Goal: Check status: Check status

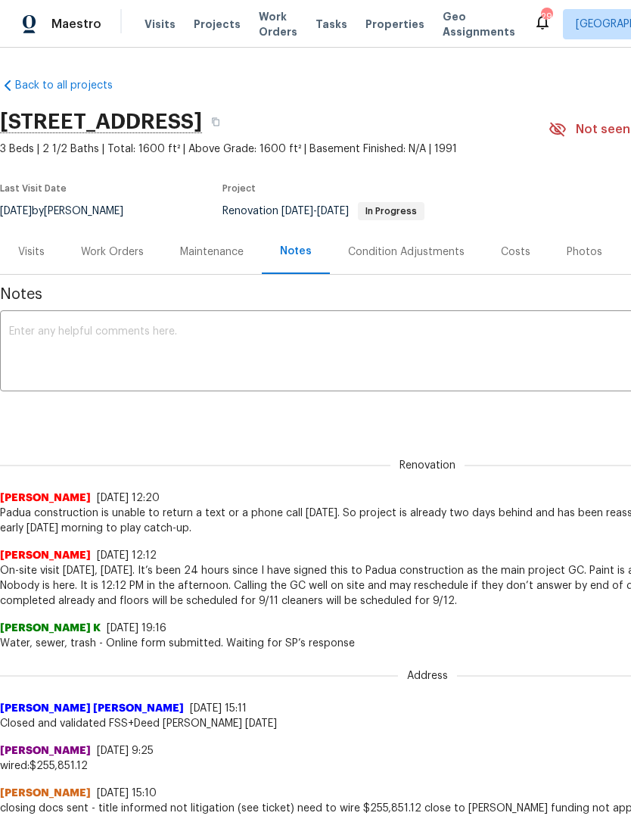
click at [127, 253] on div "Work Orders" at bounding box center [112, 251] width 63 height 15
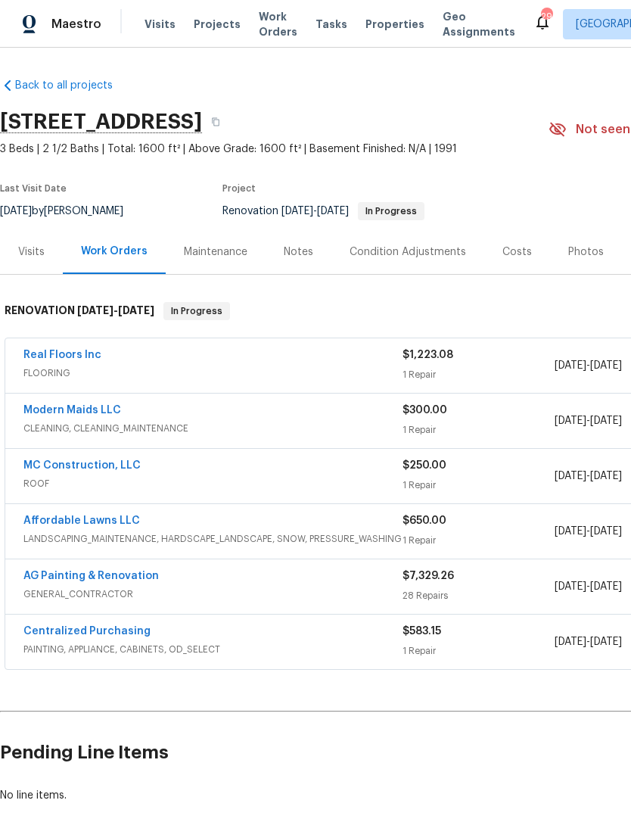
click at [82, 353] on link "Real Floors Inc" at bounding box center [62, 355] width 78 height 11
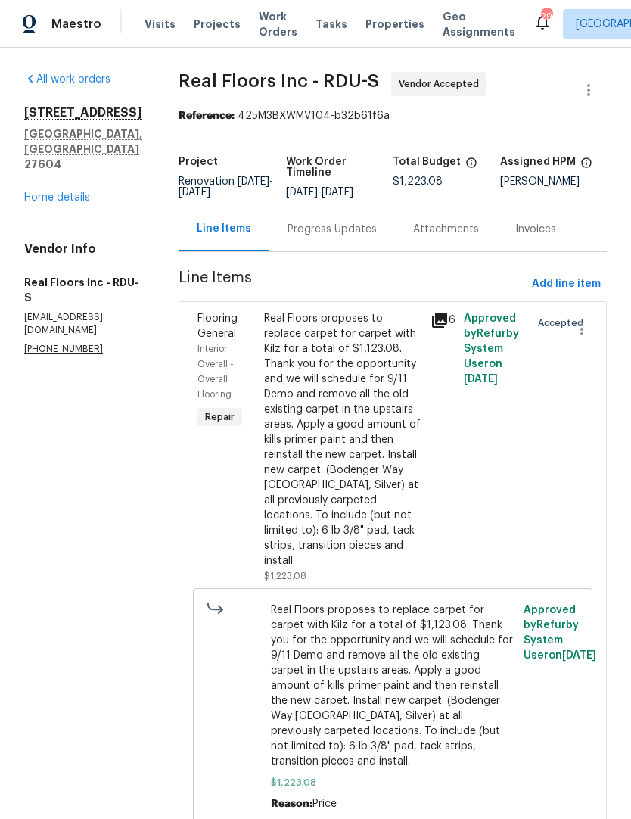
click at [61, 192] on link "Home details" at bounding box center [57, 197] width 66 height 11
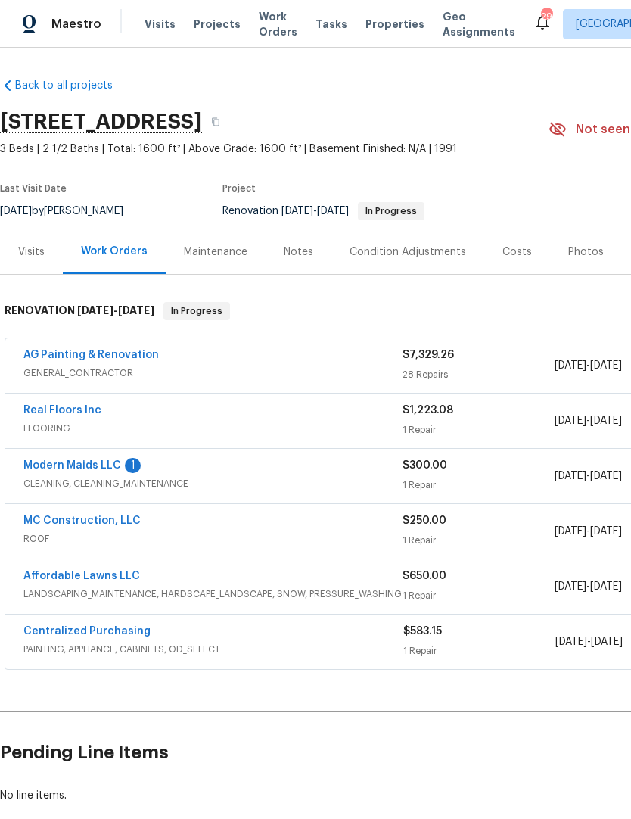
click at [101, 469] on link "Modern Maids LLC" at bounding box center [72, 465] width 98 height 11
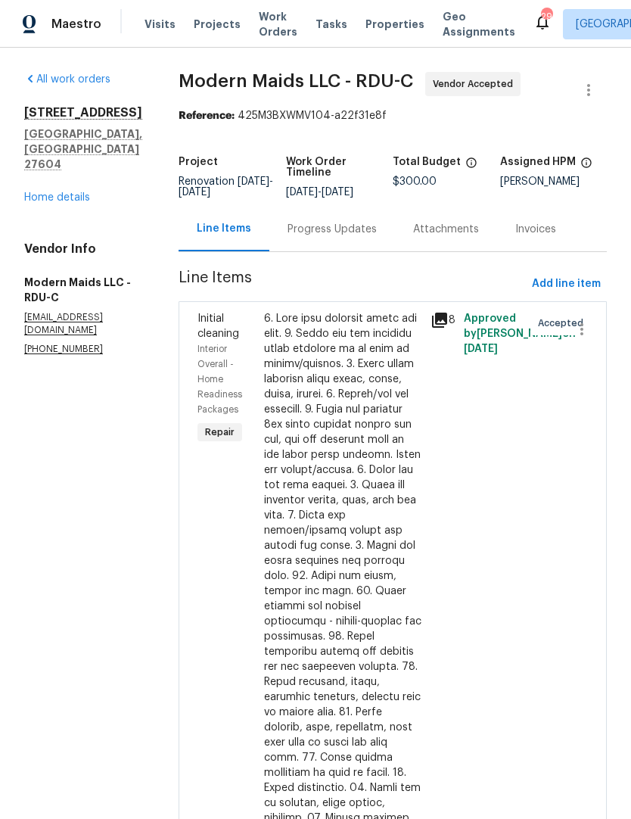
click at [341, 224] on div "Progress Updates" at bounding box center [332, 229] width 126 height 45
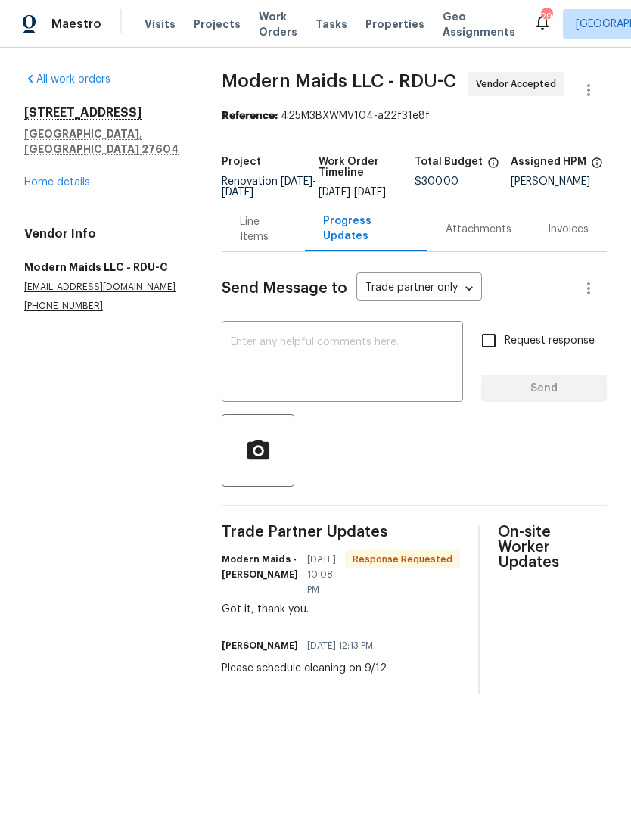
click at [58, 177] on link "Home details" at bounding box center [57, 182] width 66 height 11
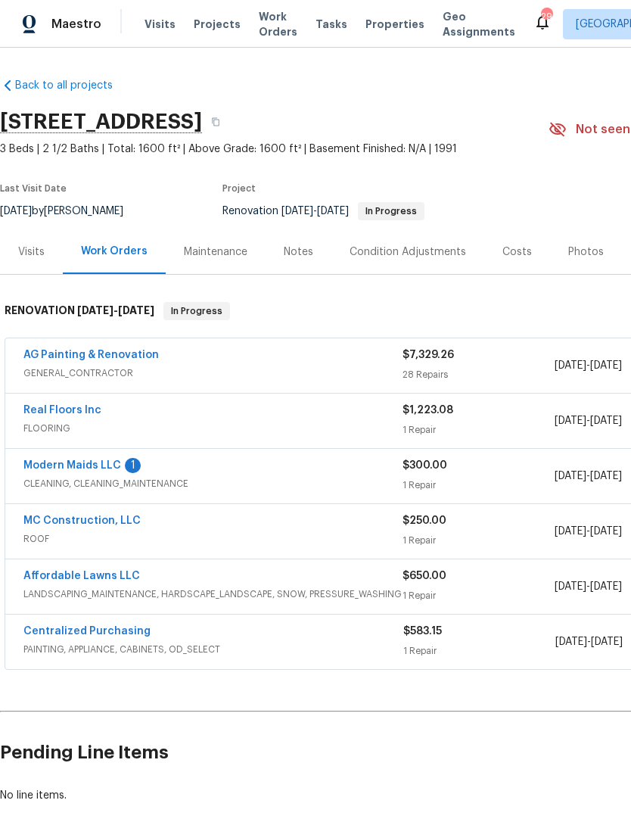
click at [100, 470] on link "Modern Maids LLC" at bounding box center [72, 465] width 98 height 11
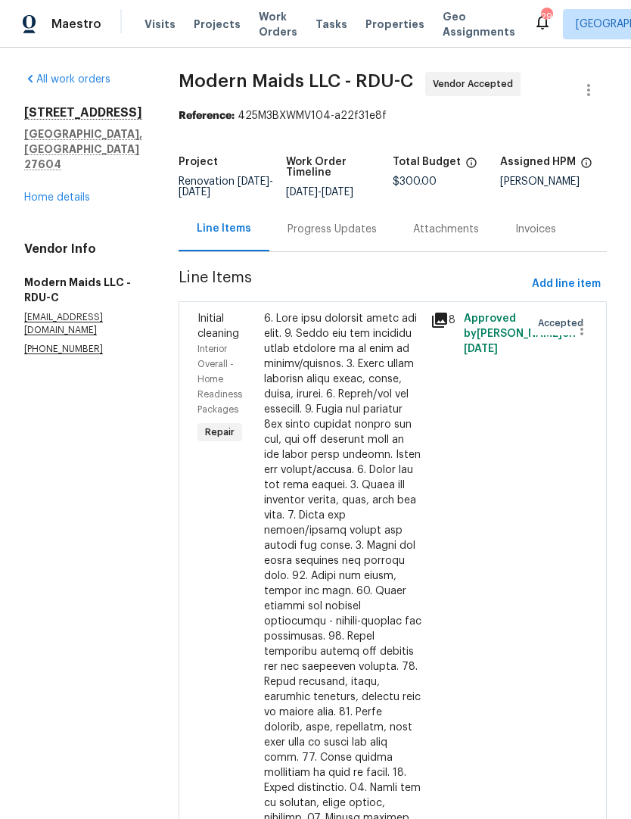
click at [347, 237] on div "Progress Updates" at bounding box center [332, 229] width 89 height 15
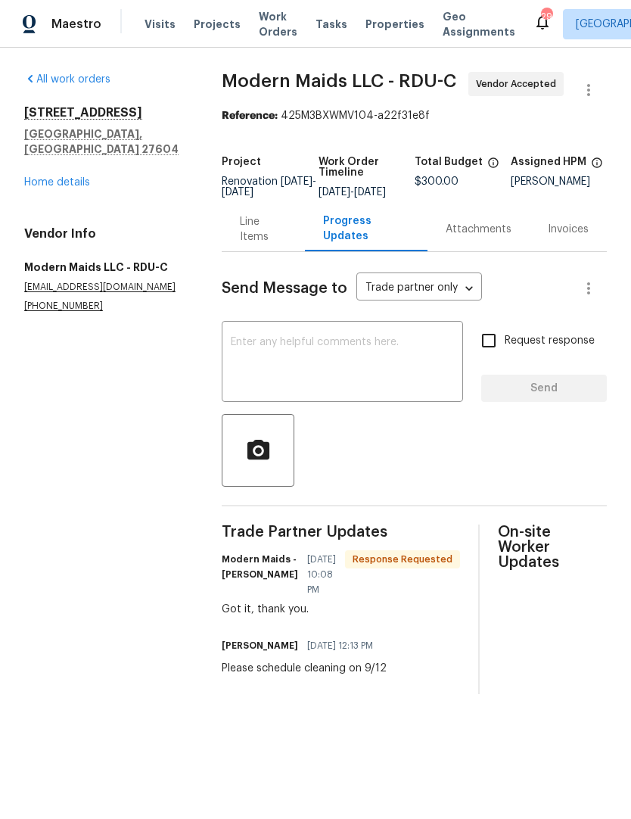
click at [266, 375] on textarea at bounding box center [342, 363] width 223 height 53
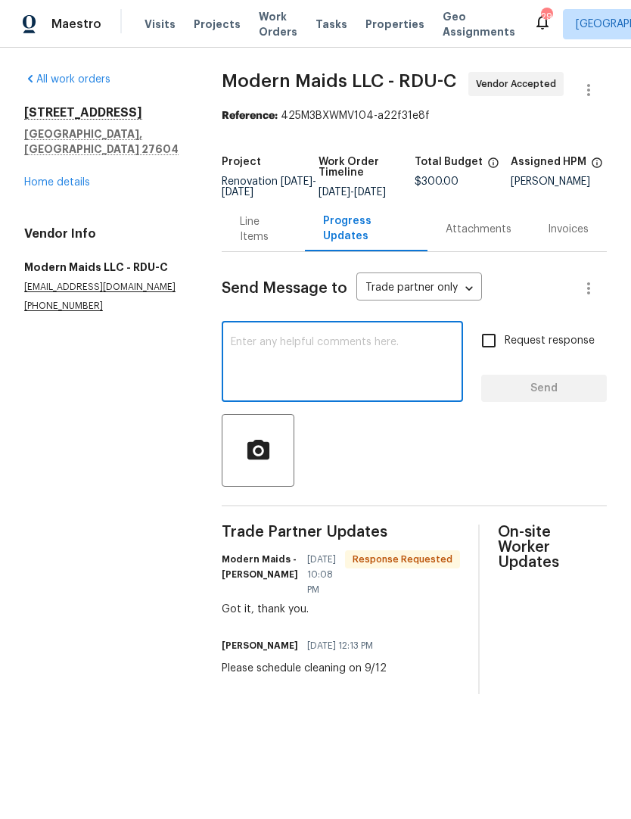
click at [70, 177] on link "Home details" at bounding box center [57, 182] width 66 height 11
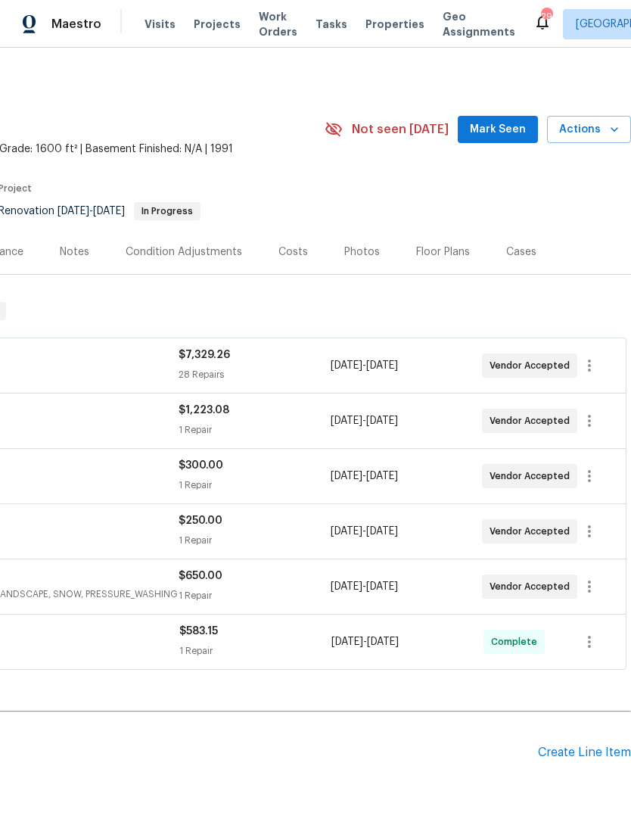
scroll to position [0, 224]
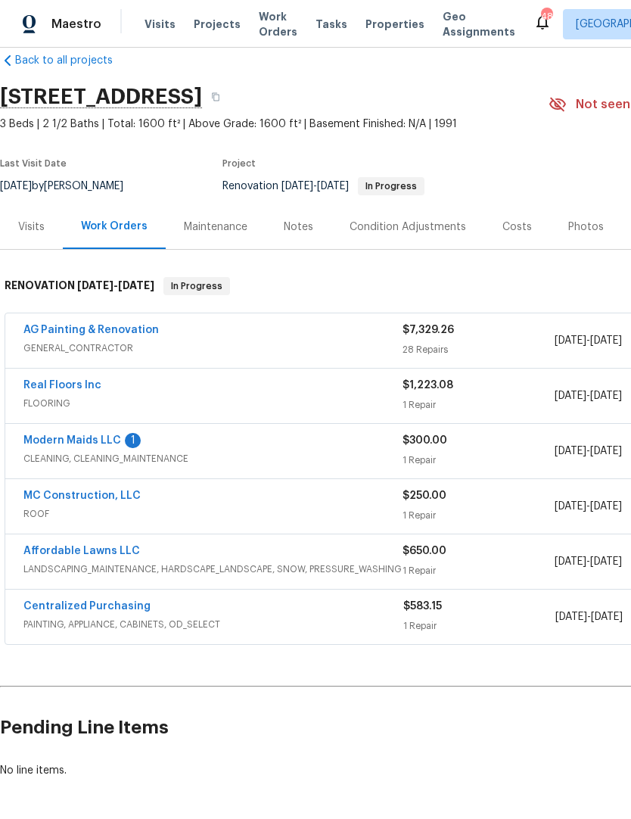
scroll to position [24, 0]
